Goal: Book appointment/travel/reservation

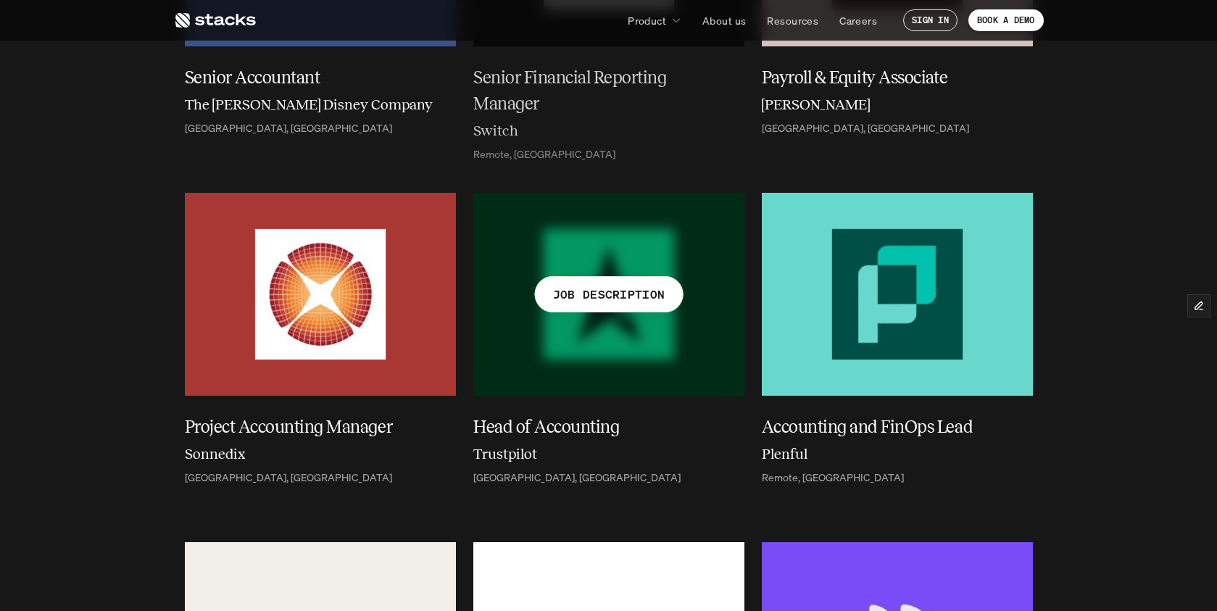
scroll to position [273, 0]
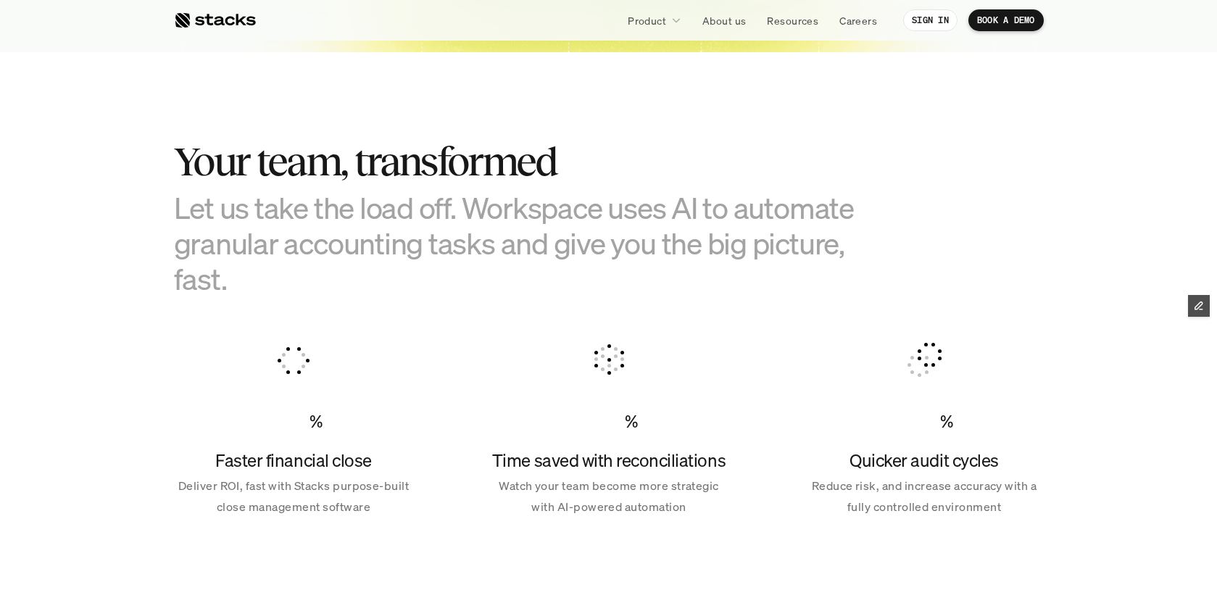
scroll to position [611, 0]
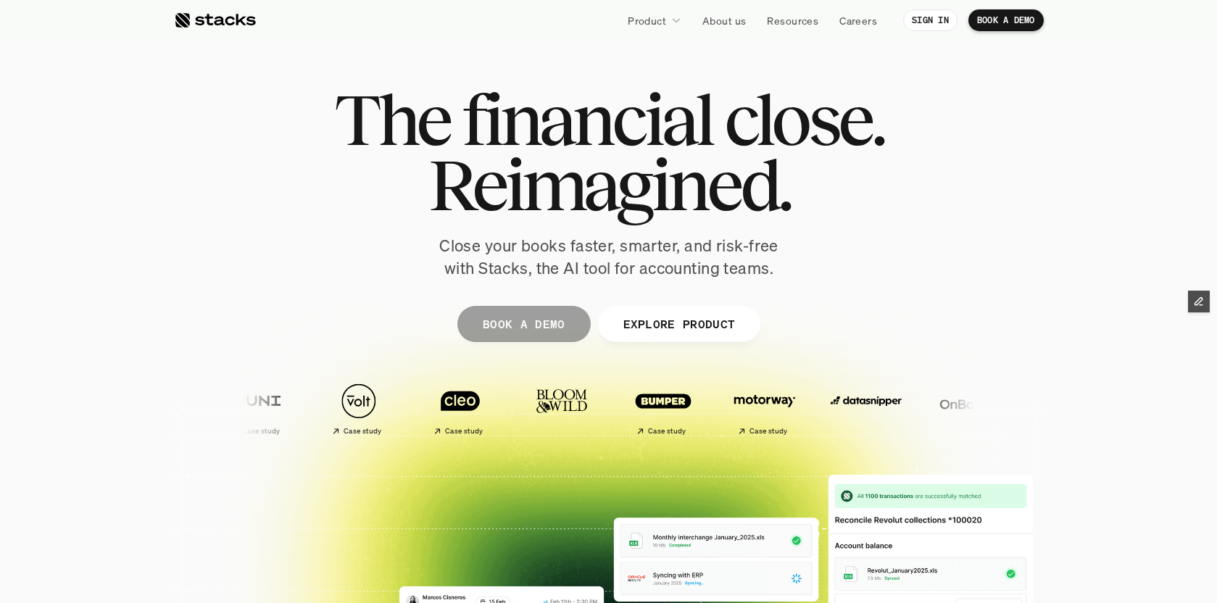
click at [556, 322] on p "BOOK A DEMO" at bounding box center [523, 323] width 83 height 21
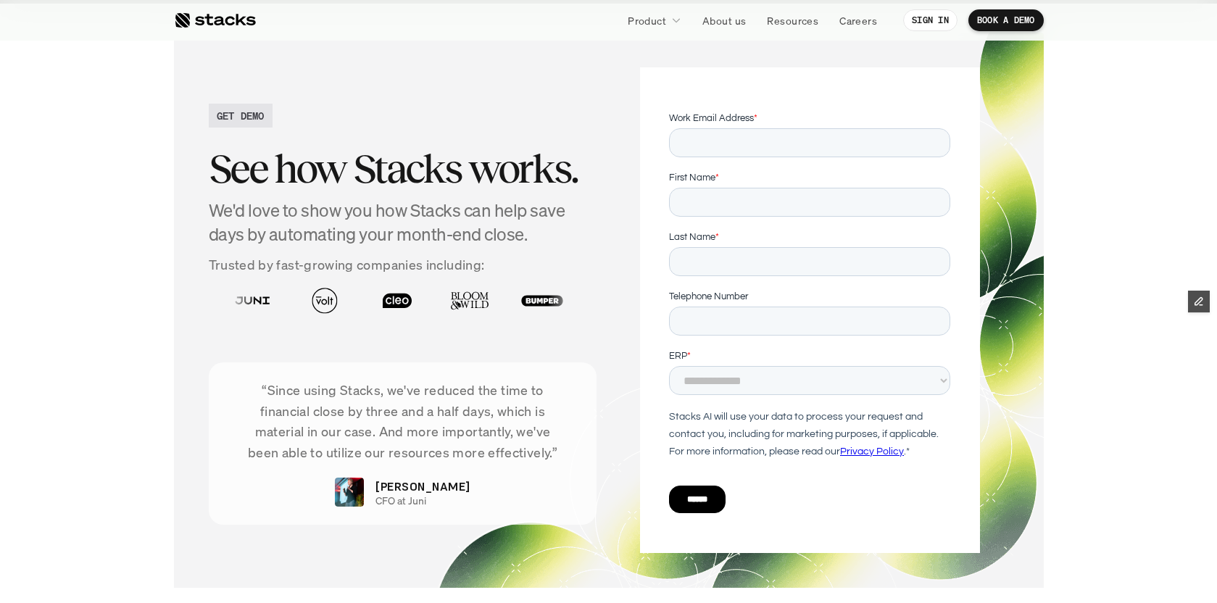
scroll to position [4784, 0]
